Goal: Find specific page/section: Find specific page/section

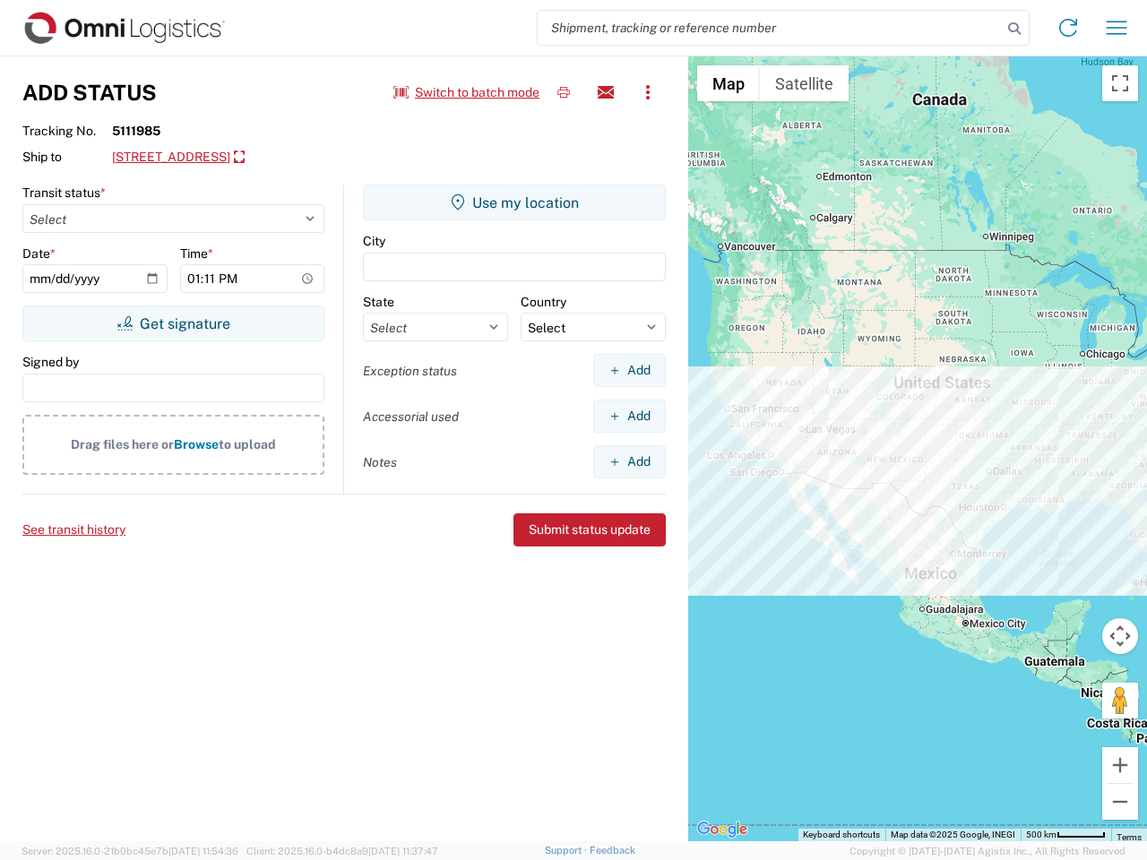
click at [769, 28] on input "search" at bounding box center [769, 28] width 464 height 34
click at [1014, 29] on icon at bounding box center [1013, 28] width 25 height 25
click at [1068, 28] on icon at bounding box center [1067, 27] width 29 height 29
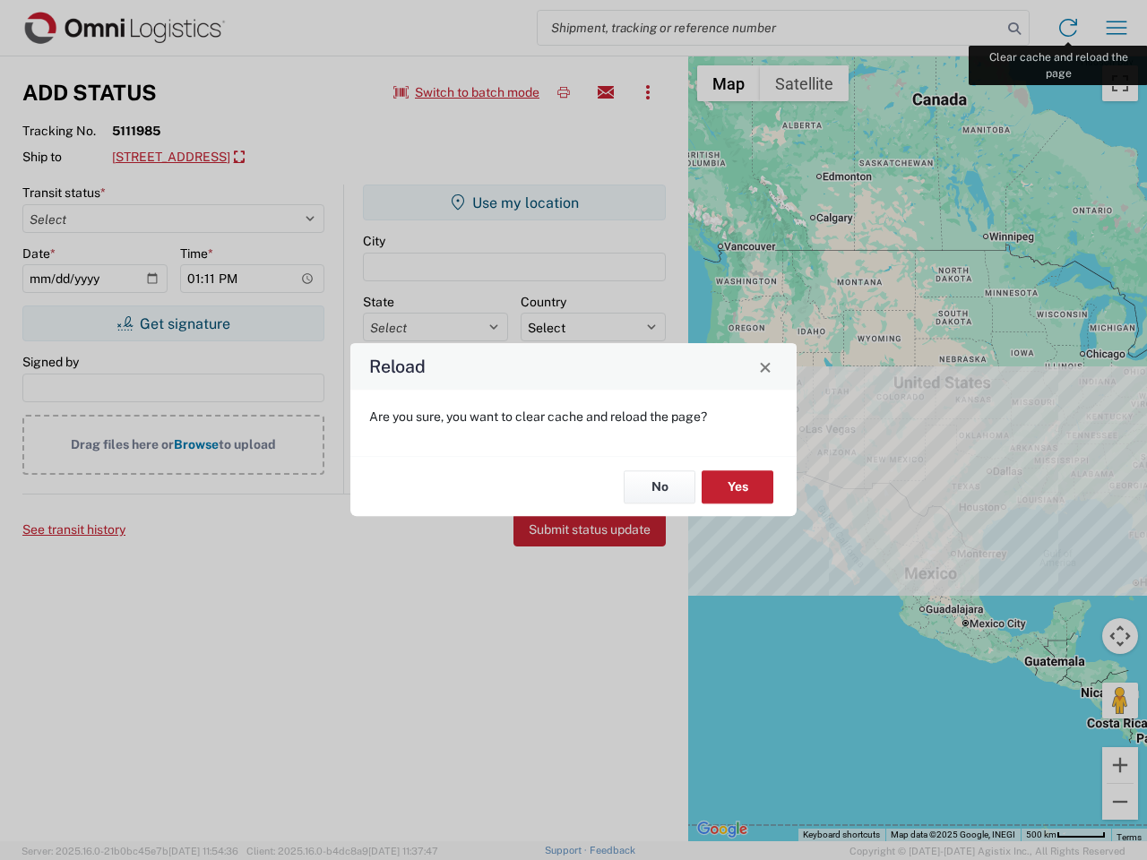
click at [1116, 28] on div "Reload Are you sure, you want to clear cache and reload the page? No Yes" at bounding box center [573, 430] width 1147 height 860
click at [467, 92] on div "Reload Are you sure, you want to clear cache and reload the page? No Yes" at bounding box center [573, 430] width 1147 height 860
click at [563, 92] on div "Reload Are you sure, you want to clear cache and reload the page? No Yes" at bounding box center [573, 430] width 1147 height 860
click at [606, 92] on div "Reload Are you sure, you want to clear cache and reload the page? No Yes" at bounding box center [573, 430] width 1147 height 860
click at [648, 92] on div "Reload Are you sure, you want to clear cache and reload the page? No Yes" at bounding box center [573, 430] width 1147 height 860
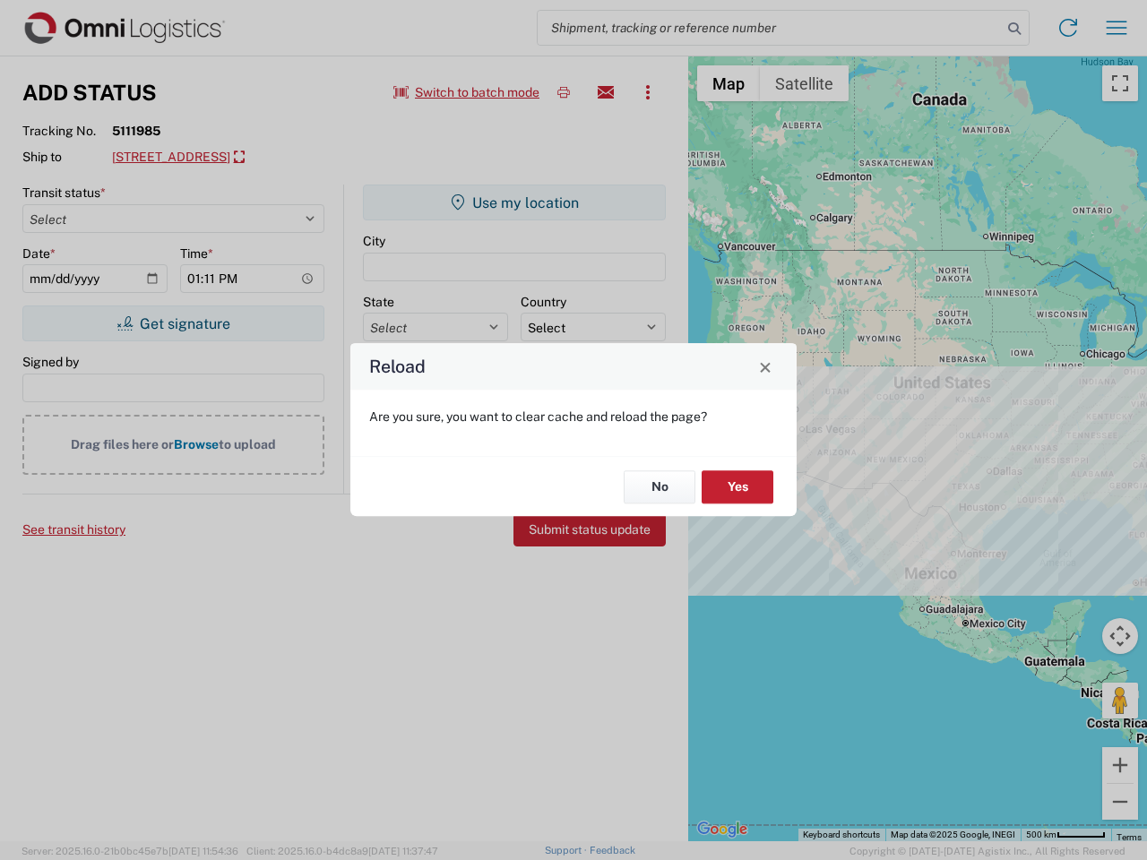
click at [274, 158] on div "Reload Are you sure, you want to clear cache and reload the page? No Yes" at bounding box center [573, 430] width 1147 height 860
click at [173, 323] on div "Reload Are you sure, you want to clear cache and reload the page? No Yes" at bounding box center [573, 430] width 1147 height 860
